Goal: Information Seeking & Learning: Learn about a topic

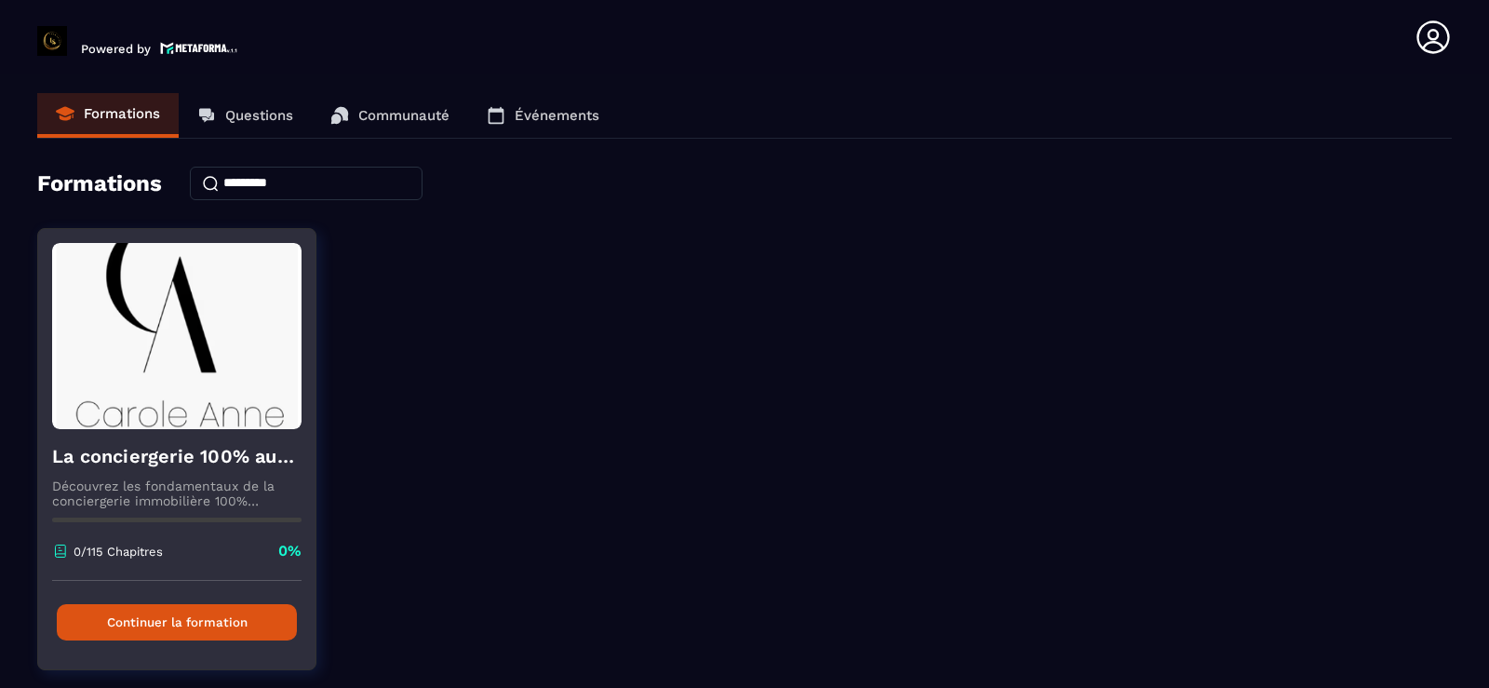
click at [196, 628] on button "Continuer la formation" at bounding box center [177, 622] width 240 height 36
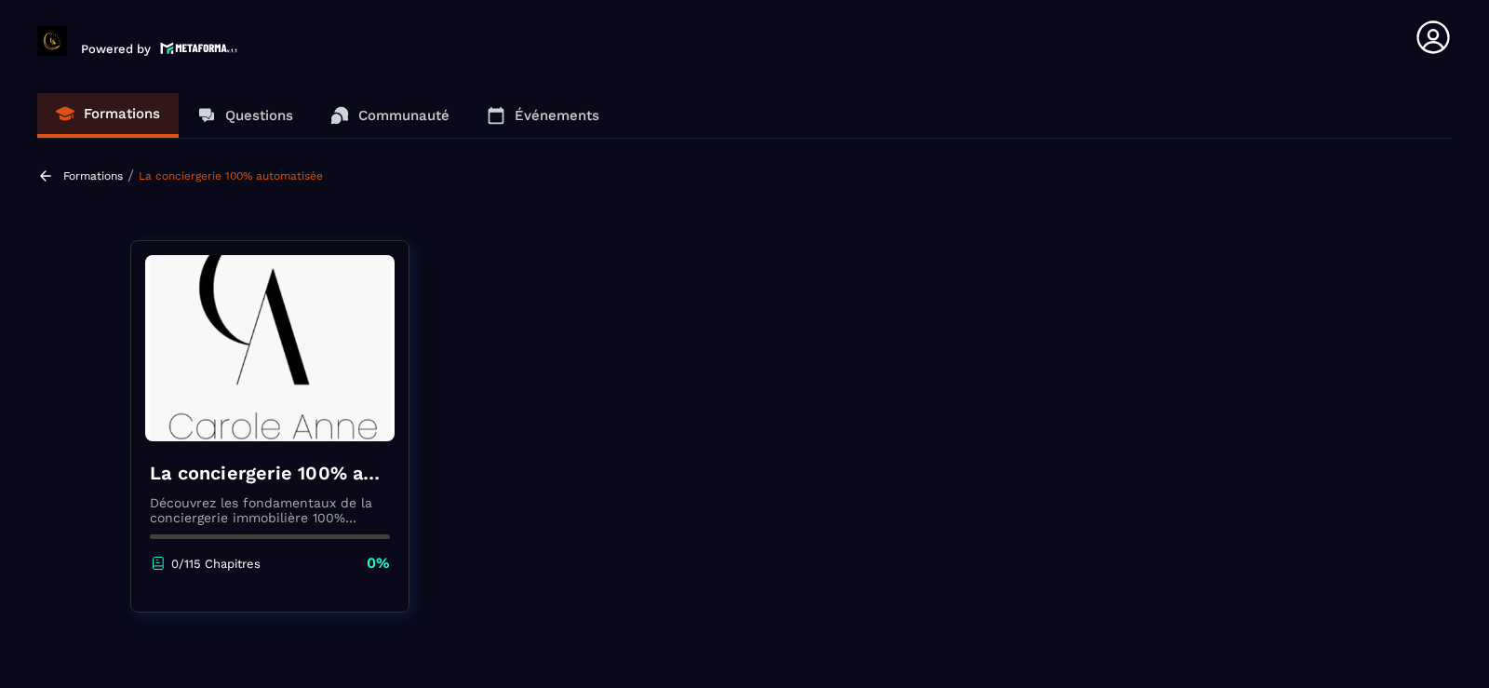
click at [277, 180] on link "La conciergerie 100% automatisée" at bounding box center [231, 175] width 184 height 13
click at [274, 179] on link "La conciergerie 100% automatisée" at bounding box center [231, 175] width 184 height 13
click at [176, 47] on img at bounding box center [199, 48] width 78 height 16
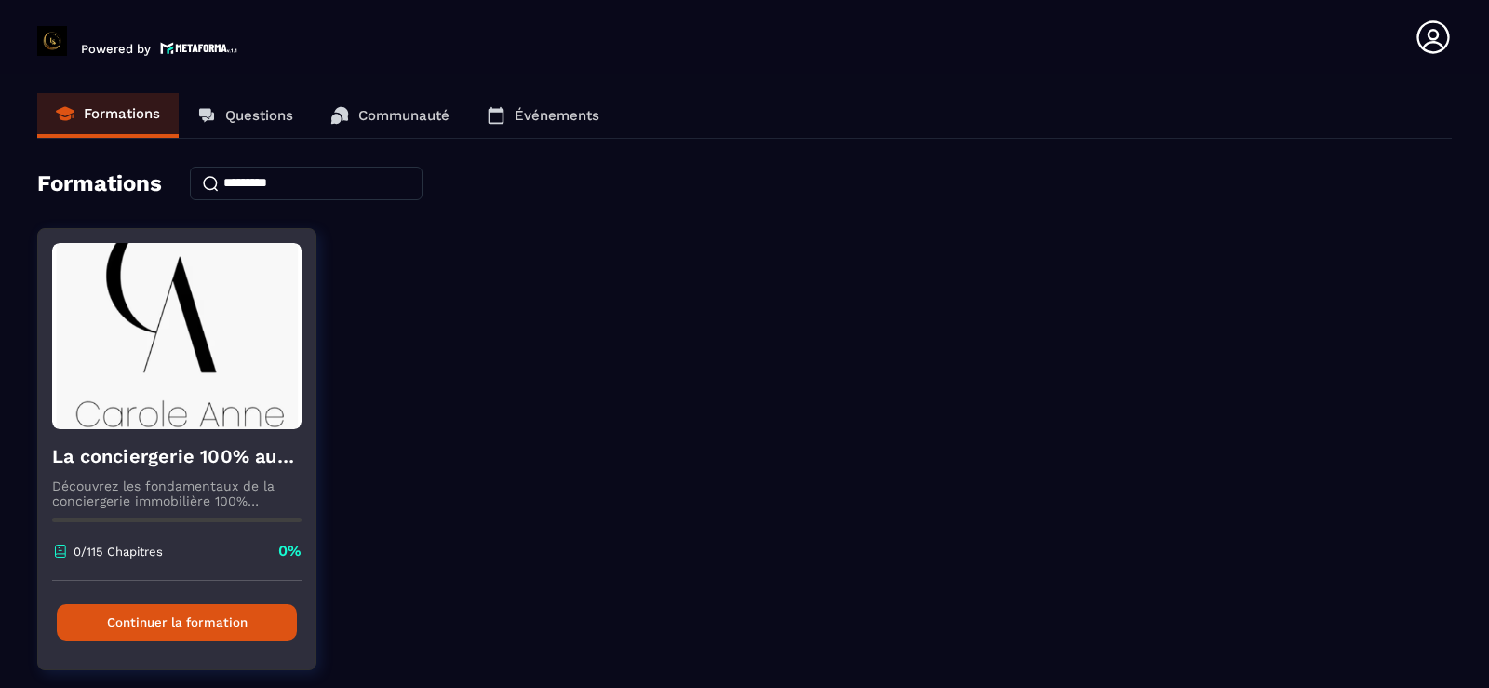
click at [163, 622] on button "Continuer la formation" at bounding box center [177, 622] width 240 height 36
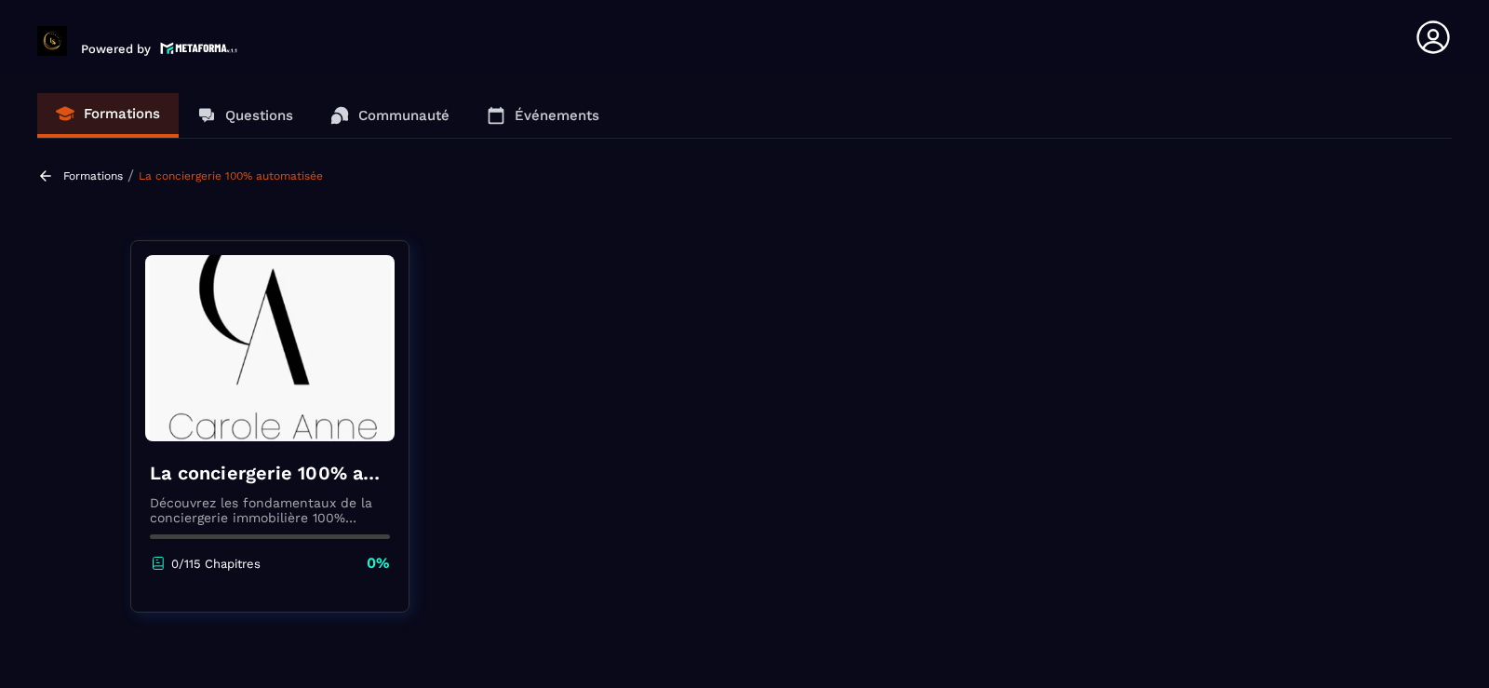
click at [1426, 39] on icon at bounding box center [1432, 37] width 37 height 37
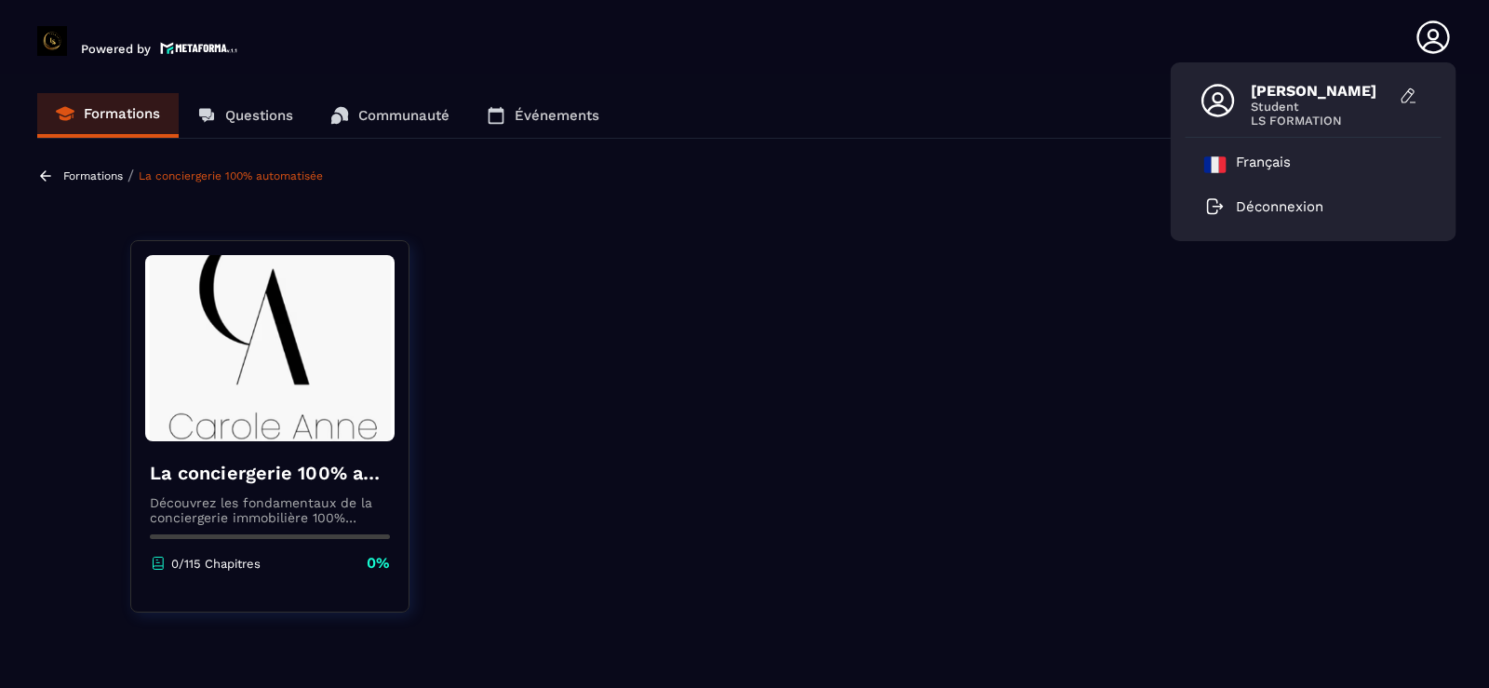
click at [1299, 89] on span "[PERSON_NAME]" at bounding box center [1320, 91] width 140 height 18
click at [683, 212] on section "Formations Questions Communauté Événements Formations / La conciergerie 100% au…" at bounding box center [744, 384] width 1489 height 621
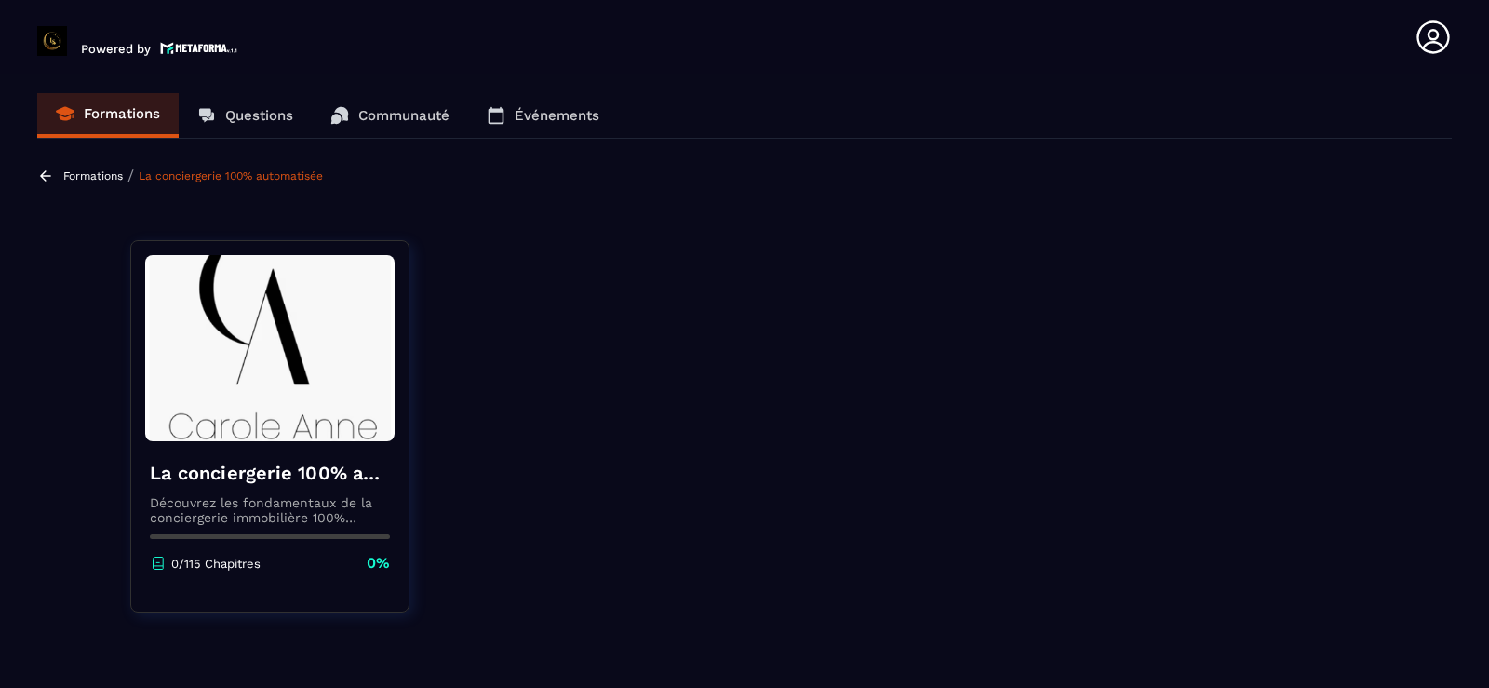
click at [250, 170] on link "La conciergerie 100% automatisée" at bounding box center [231, 175] width 184 height 13
click at [247, 179] on link "La conciergerie 100% automatisée" at bounding box center [231, 175] width 184 height 13
click at [127, 118] on p "Formations" at bounding box center [122, 113] width 76 height 17
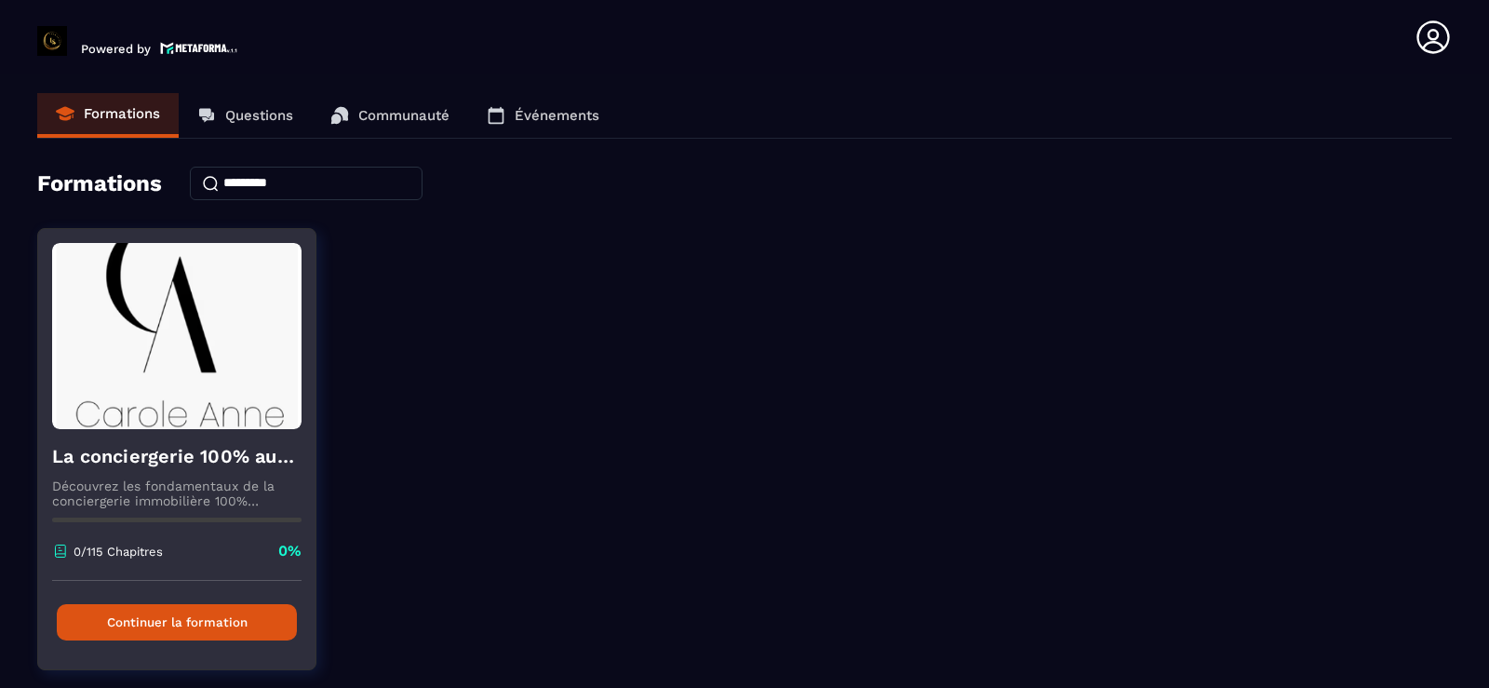
click at [139, 628] on button "Continuer la formation" at bounding box center [177, 622] width 240 height 36
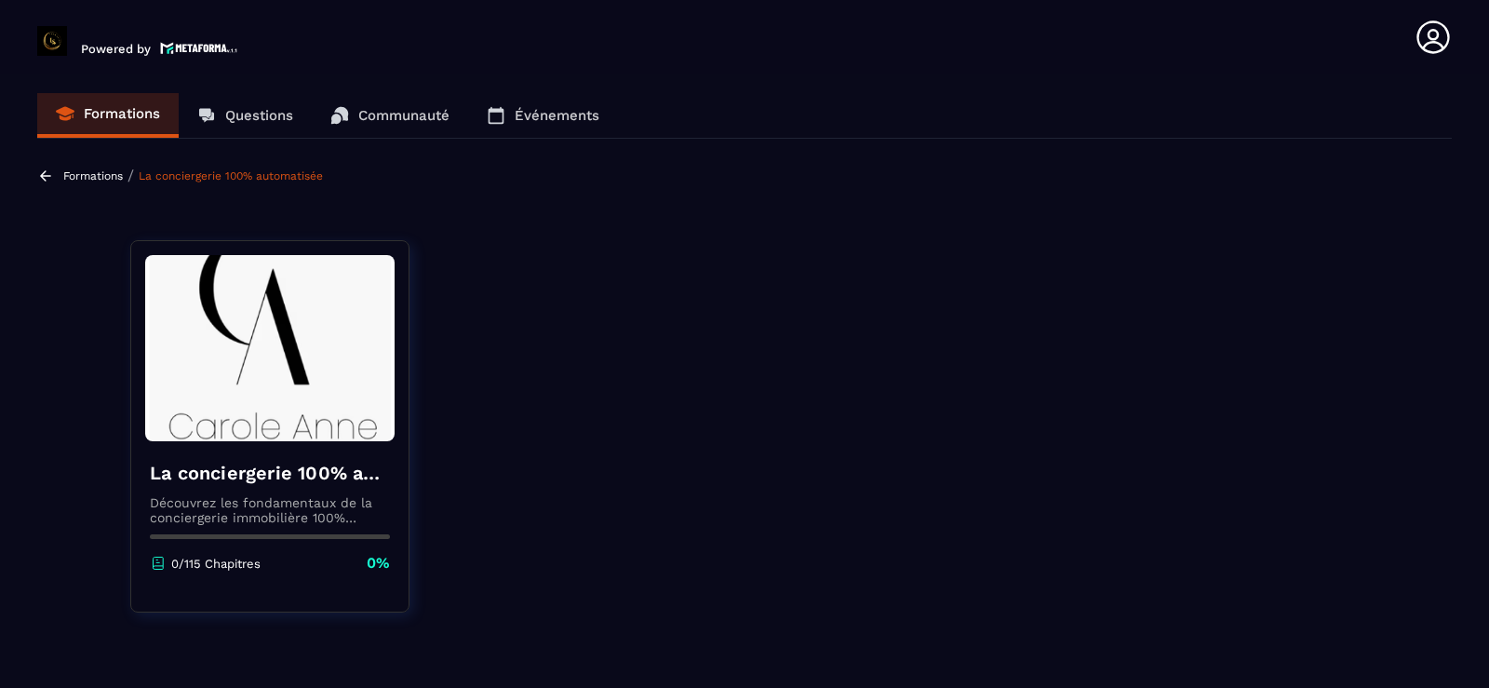
click at [282, 516] on p "Découvrez les fondamentaux de la conciergerie immobilière 100% automatisée. Cet…" at bounding box center [270, 510] width 240 height 30
click at [394, 120] on p "Communauté" at bounding box center [403, 115] width 91 height 17
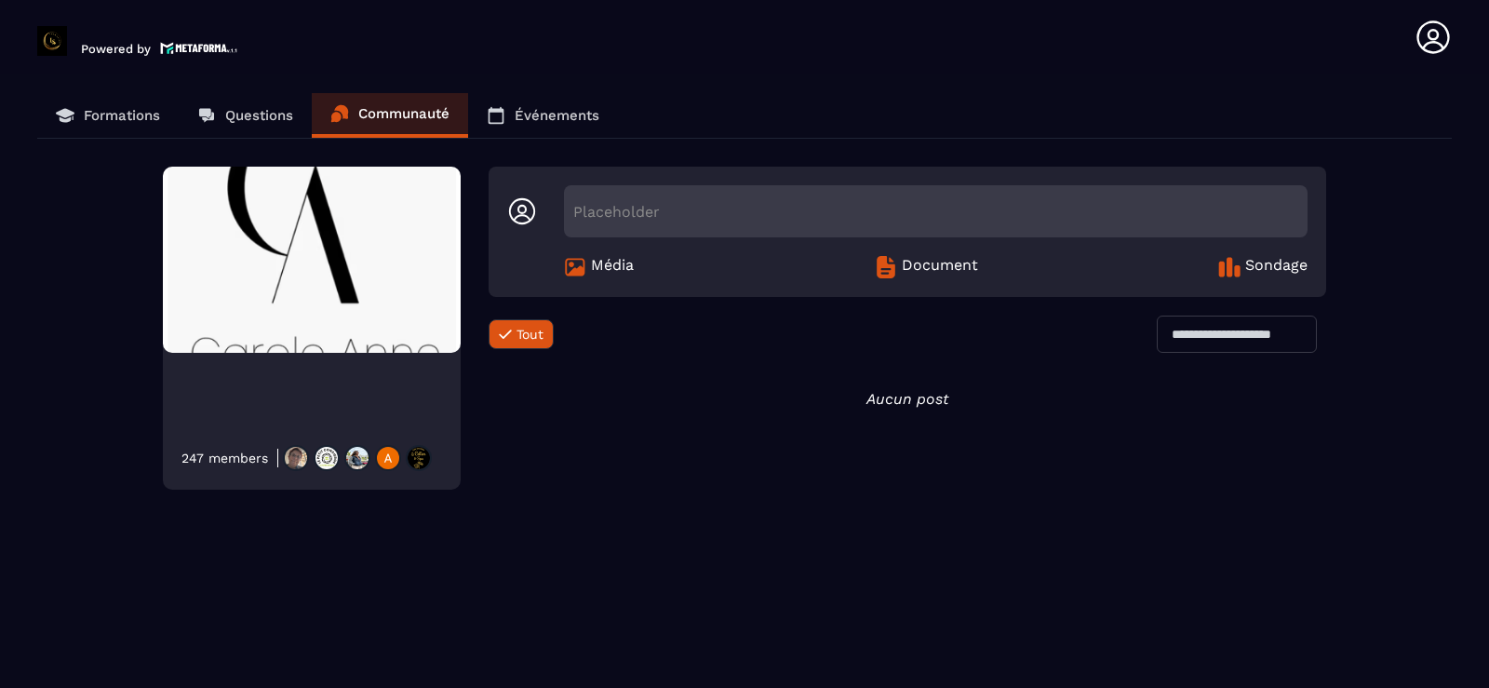
click at [919, 273] on span "Document" at bounding box center [939, 267] width 76 height 22
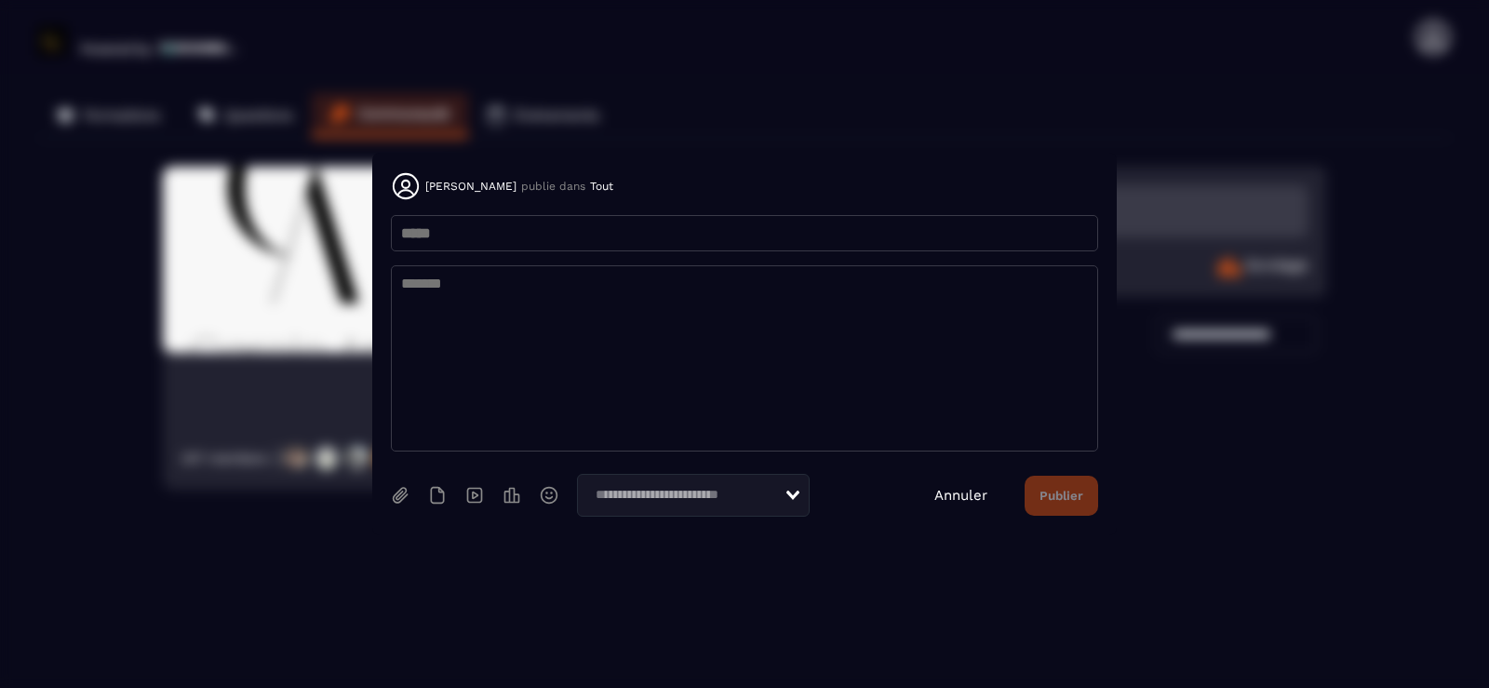
click at [959, 501] on link "Annuler" at bounding box center [960, 495] width 53 height 17
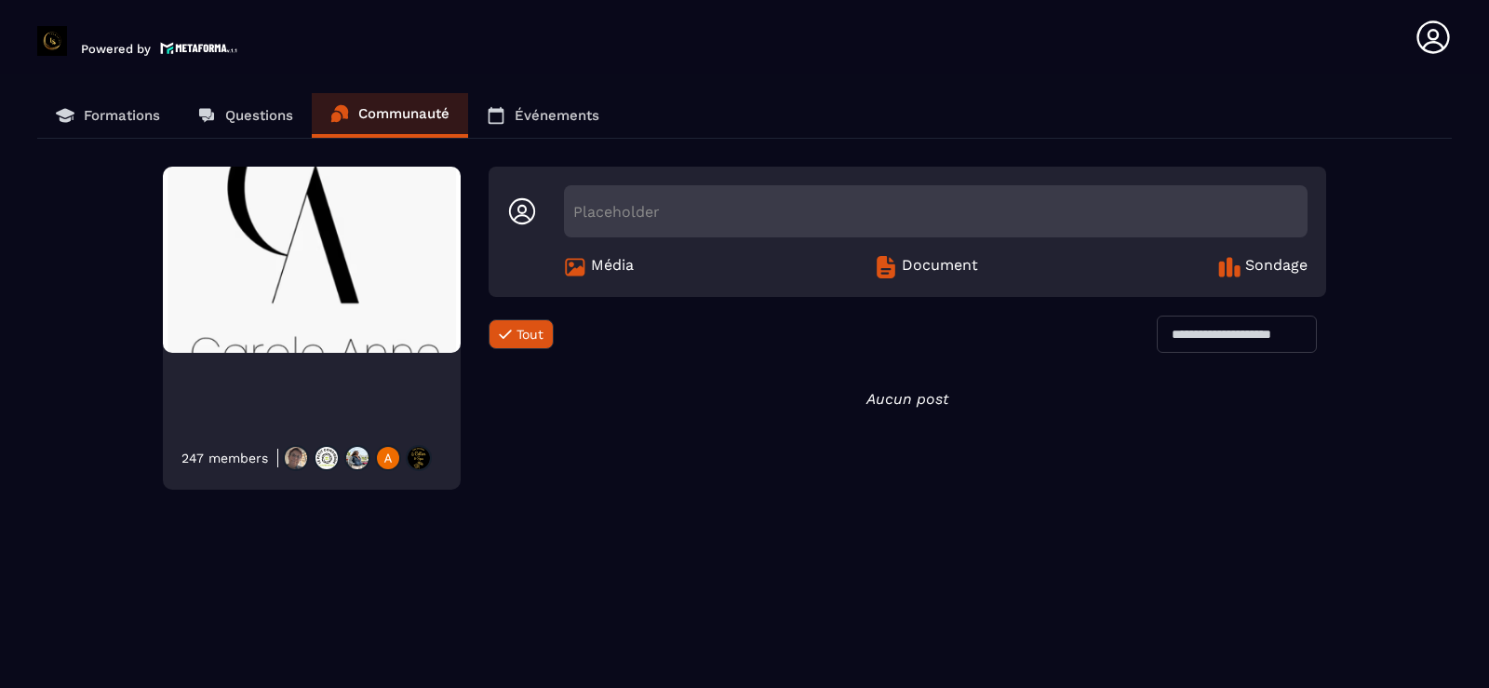
click at [554, 120] on p "Événements" at bounding box center [556, 115] width 85 height 17
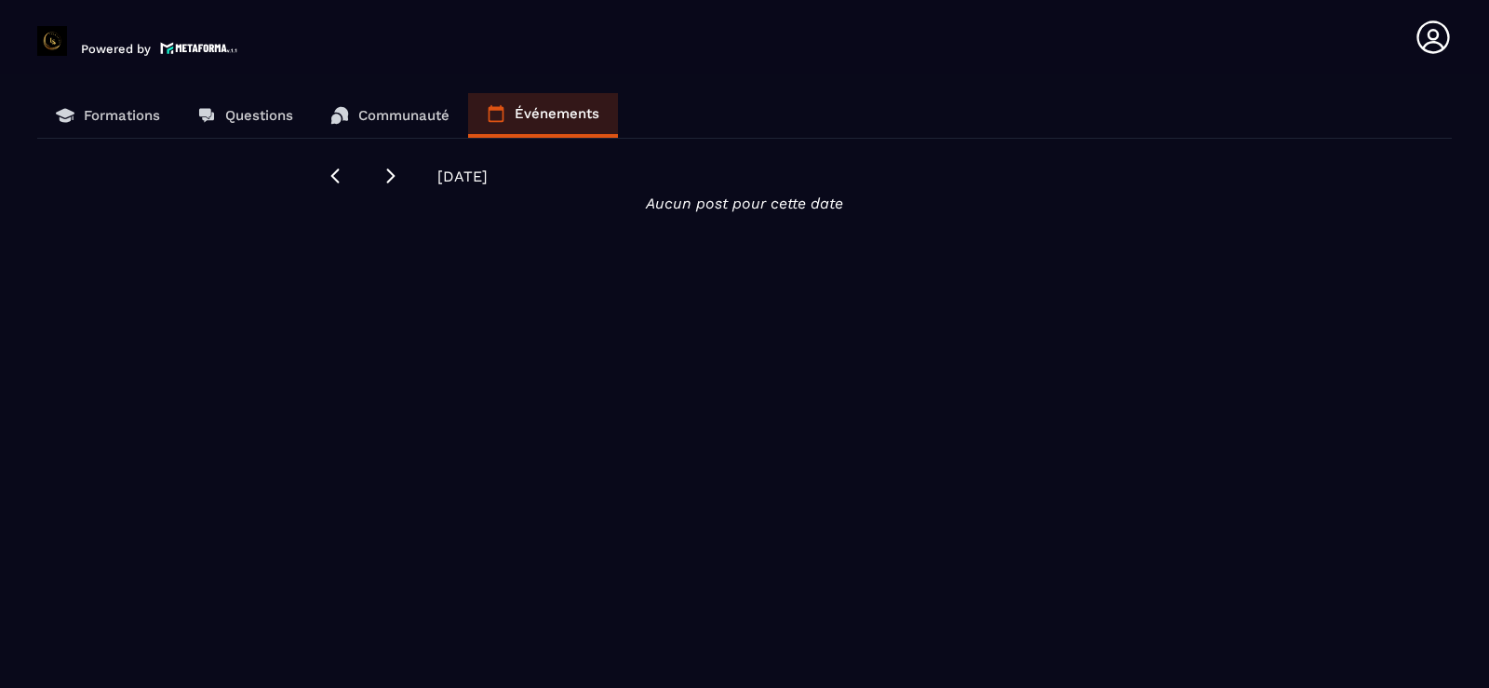
click at [456, 189] on div "[DATE] Aucun post pour cette date" at bounding box center [744, 190] width 837 height 46
click at [466, 183] on span "[DATE]" at bounding box center [462, 176] width 50 height 18
click at [405, 116] on p "Communauté" at bounding box center [403, 115] width 91 height 17
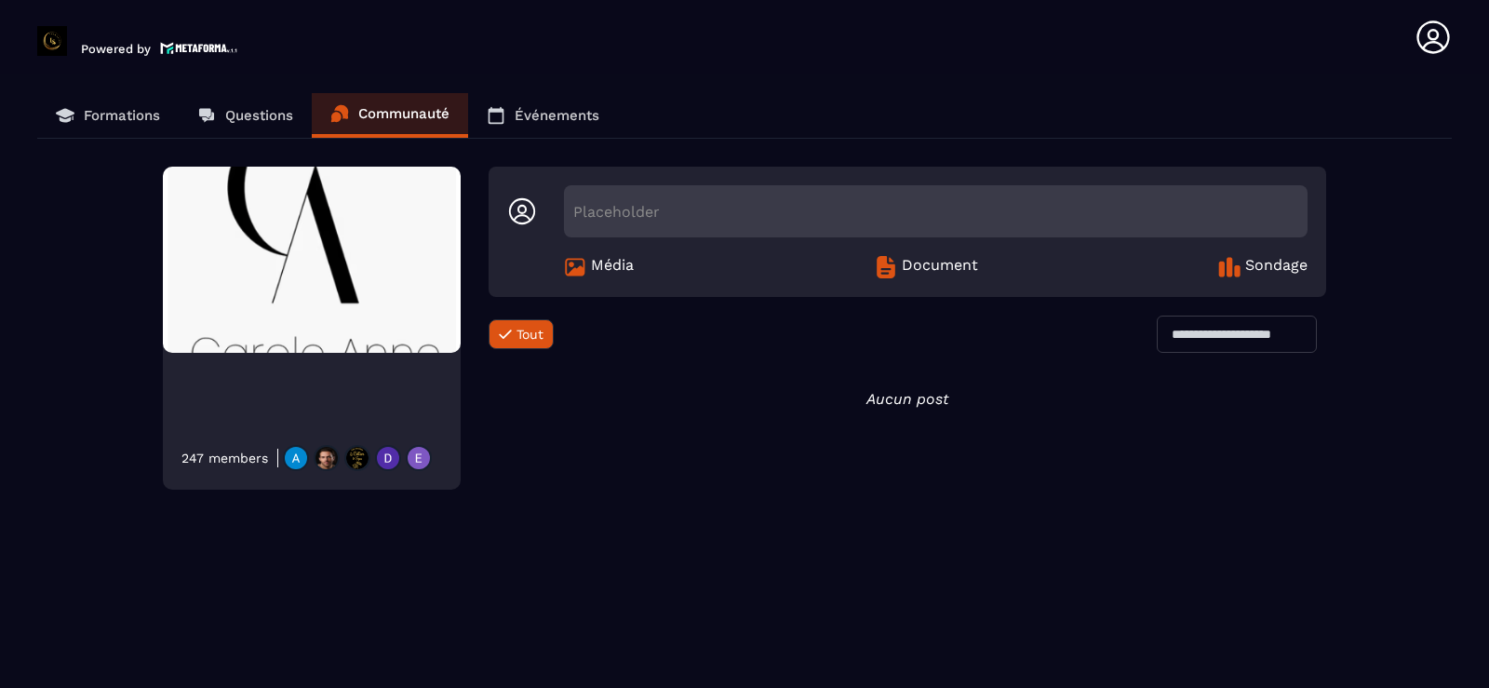
click at [270, 120] on p "Questions" at bounding box center [259, 115] width 68 height 17
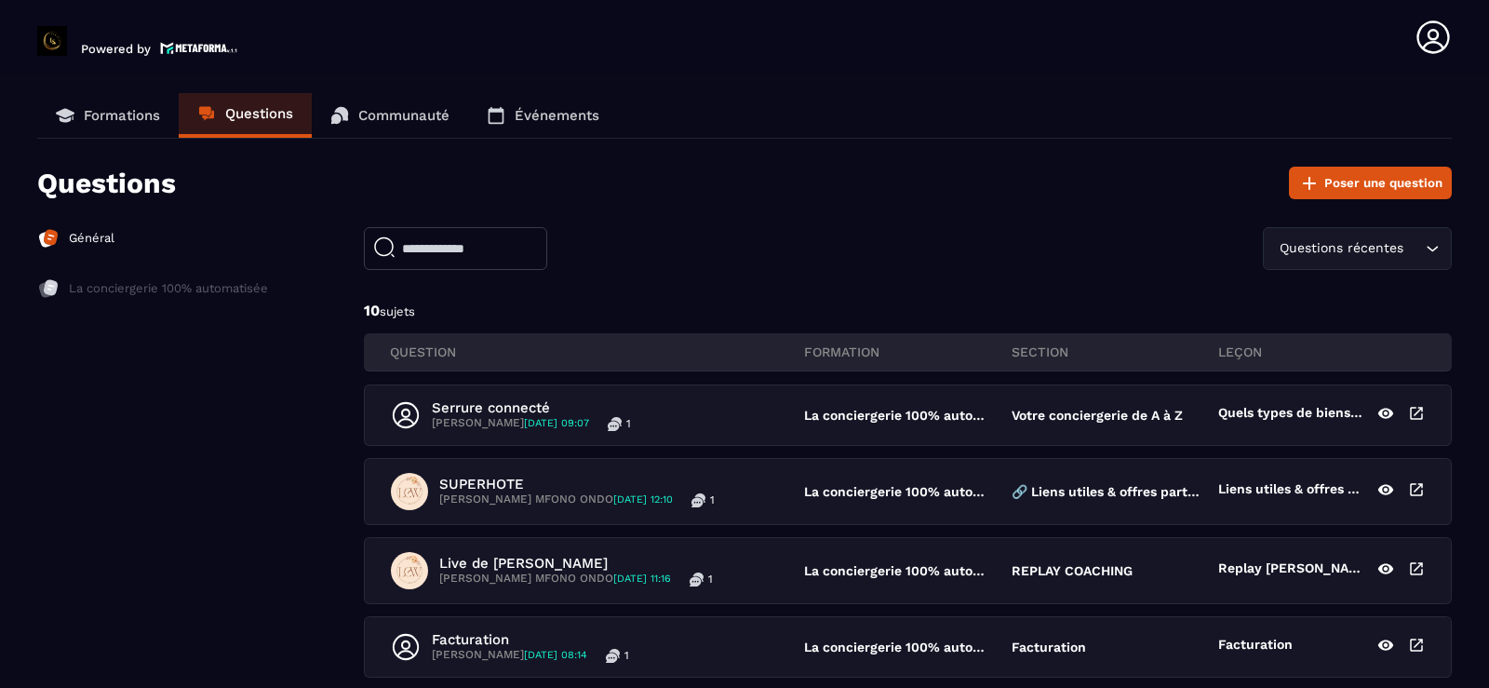
click at [75, 238] on p "Général" at bounding box center [92, 238] width 46 height 17
click at [123, 120] on p "Formations" at bounding box center [122, 115] width 76 height 17
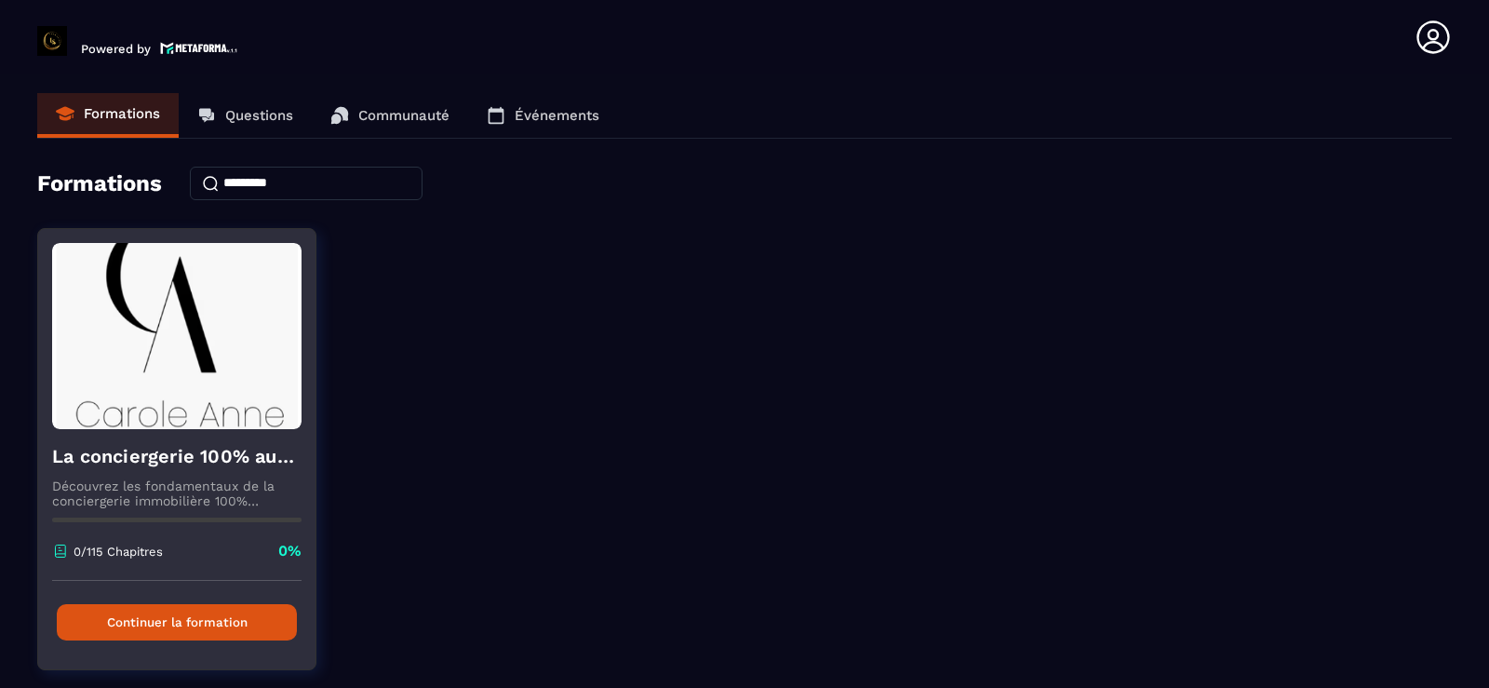
click at [149, 635] on button "Continuer la formation" at bounding box center [177, 622] width 240 height 36
